Goal: Navigation & Orientation: Go to known website

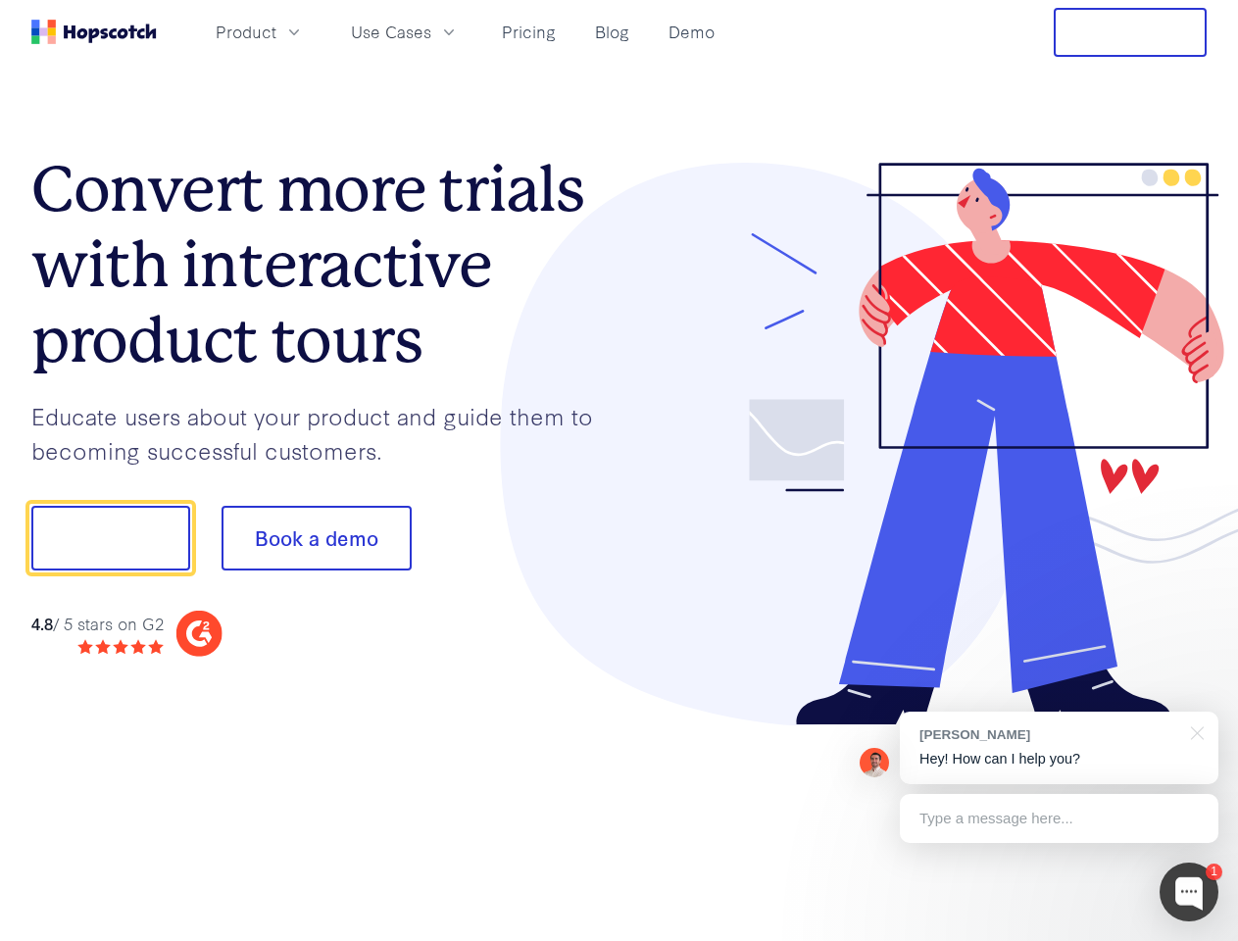
click at [619, 470] on div at bounding box center [913, 445] width 588 height 564
click at [276, 31] on span "Product" at bounding box center [246, 32] width 61 height 25
click at [431, 31] on span "Use Cases" at bounding box center [391, 32] width 80 height 25
click at [1130, 32] on button "Free Trial" at bounding box center [1130, 32] width 153 height 49
click at [110, 538] on button "Show me!" at bounding box center [110, 538] width 159 height 65
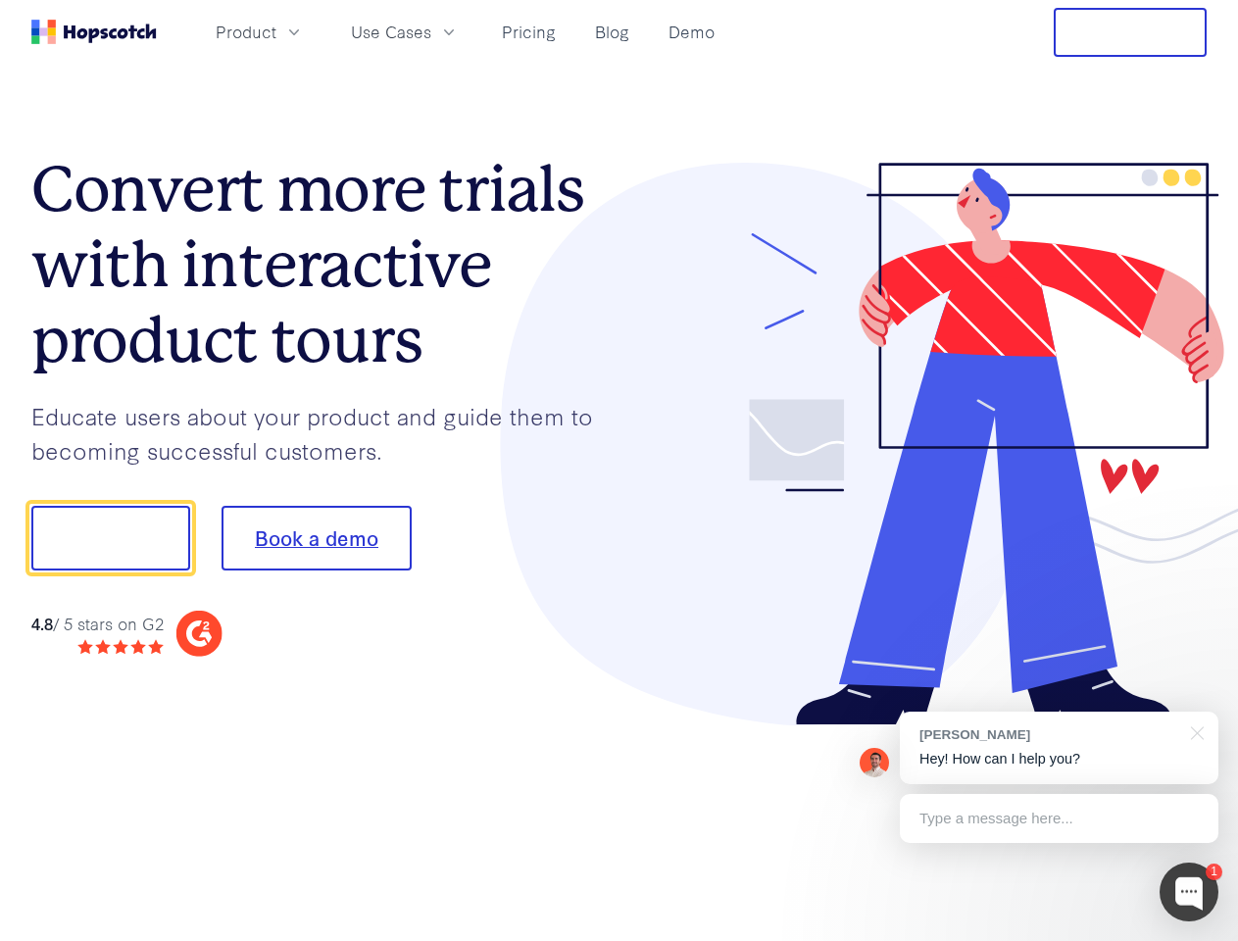
click at [316, 538] on button "Book a demo" at bounding box center [316, 538] width 190 height 65
click at [1189, 892] on div at bounding box center [1188, 891] width 59 height 59
click at [1058, 748] on div "[PERSON_NAME] Hey! How can I help you?" at bounding box center [1059, 748] width 319 height 73
click at [1194, 940] on div "1 [PERSON_NAME] Hey! How can I help you? Type a message here... Free live chat …" at bounding box center [619, 941] width 1238 height 0
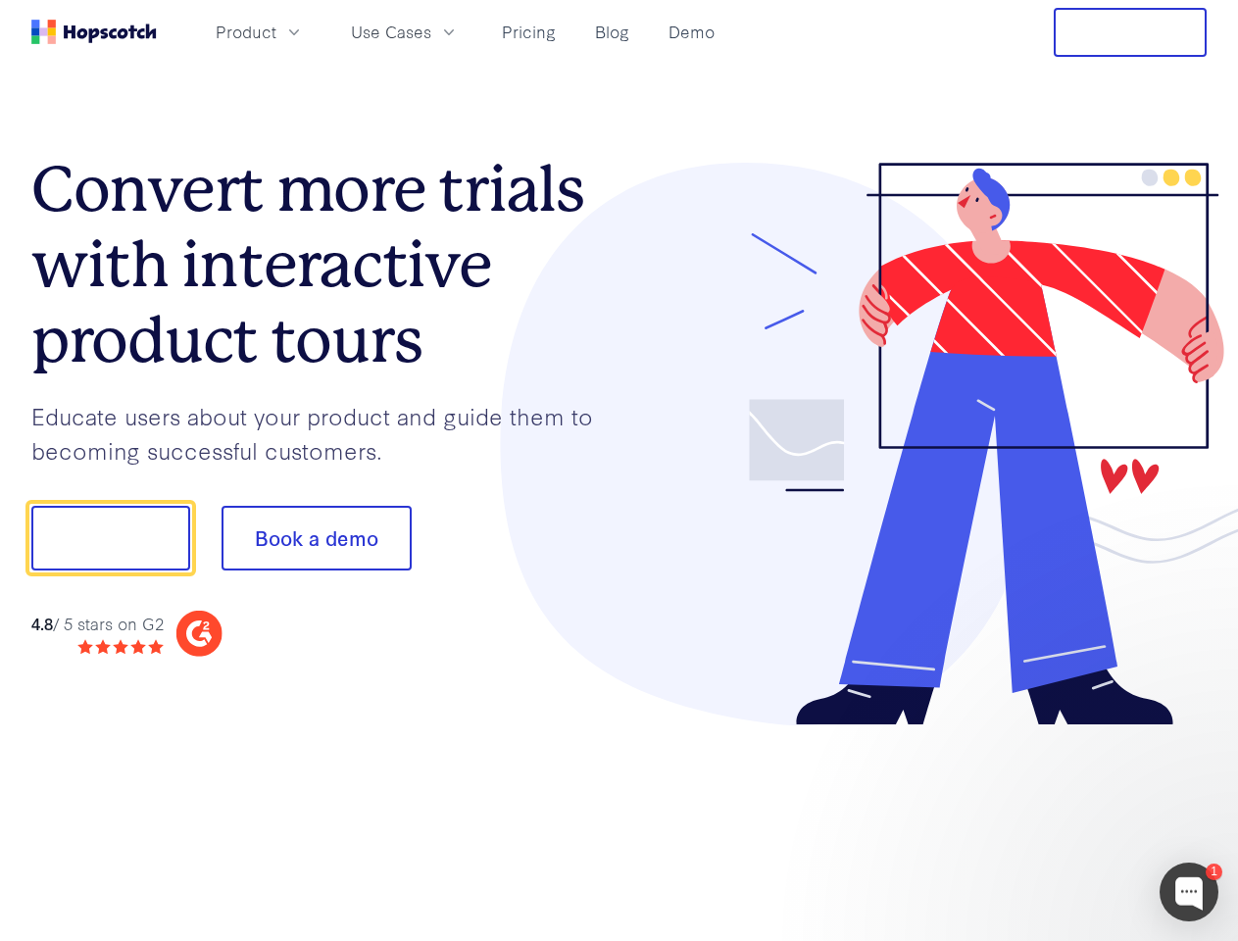
click at [1058, 818] on div at bounding box center [1035, 536] width 368 height 654
